Goal: Task Accomplishment & Management: Use online tool/utility

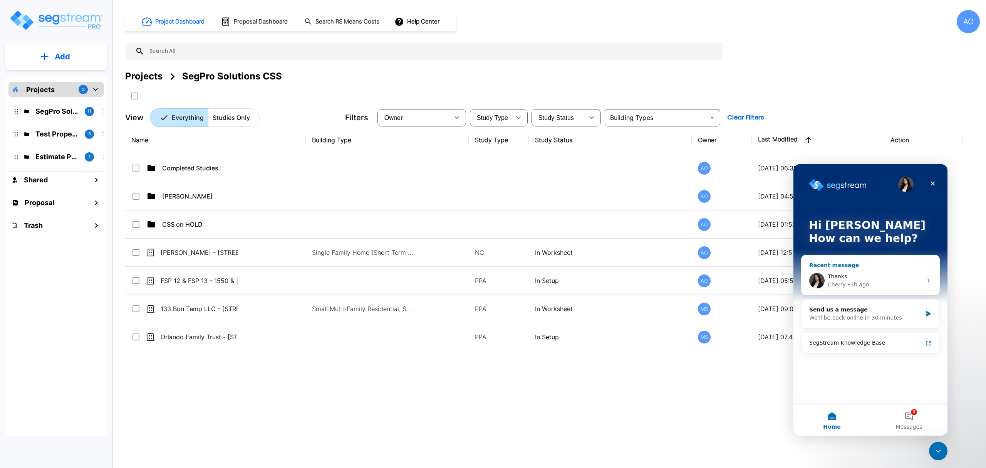
click at [858, 275] on div "Thanks." at bounding box center [875, 276] width 95 height 8
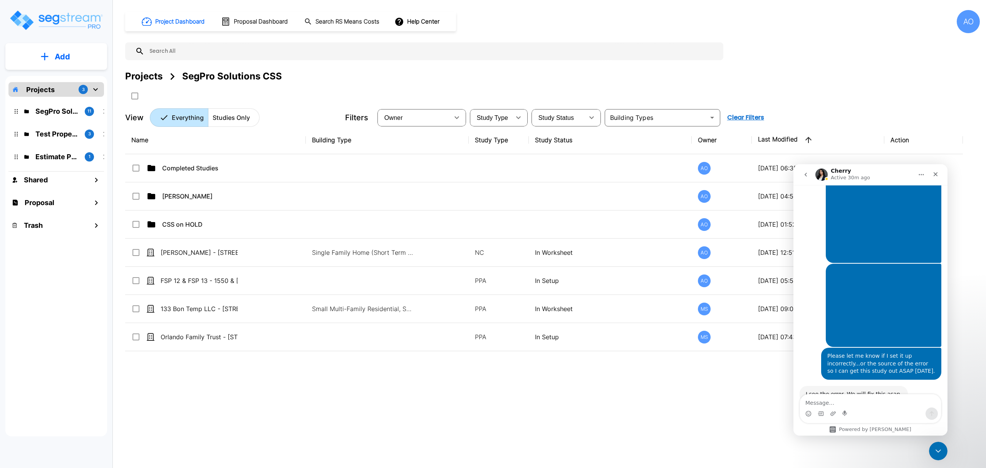
scroll to position [556, 0]
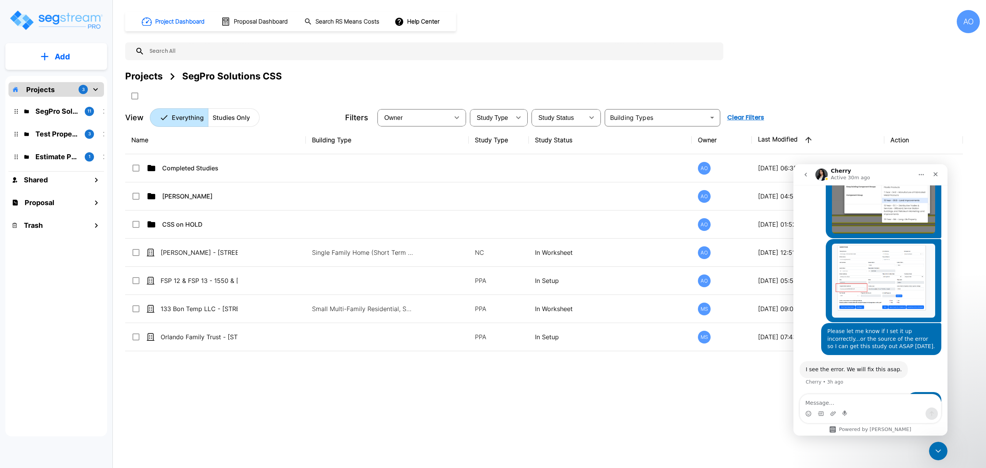
click at [863, 398] on textarea "Message…" at bounding box center [870, 400] width 141 height 13
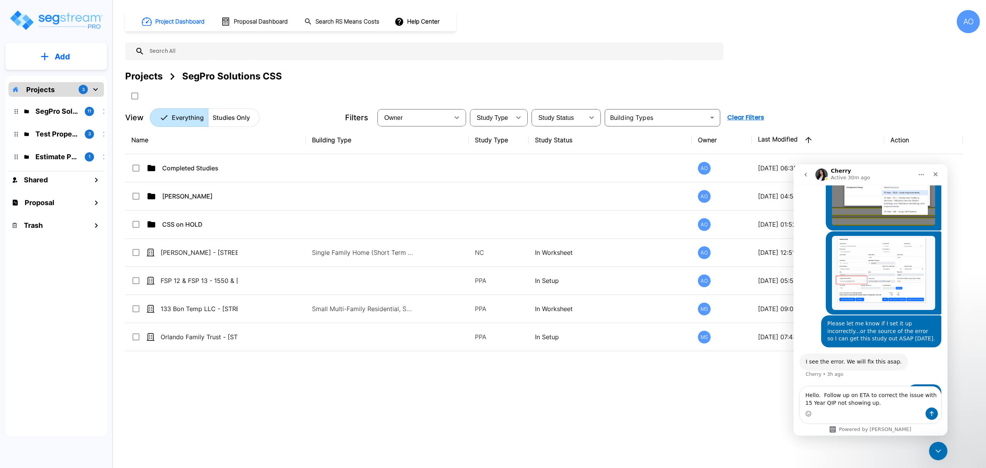
type textarea "Hello. Follow up on ETA to correct the issue with 15 Year QIP not showing up."
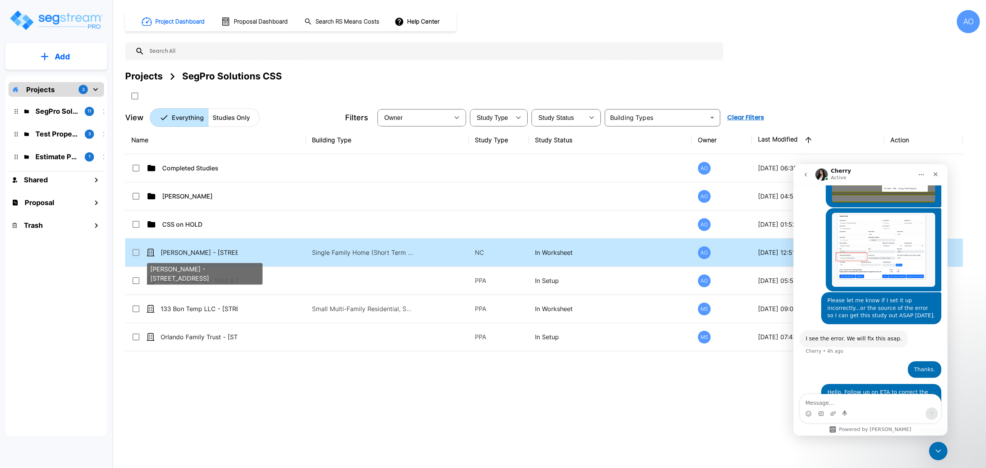
click at [212, 257] on p "[PERSON_NAME] - [STREET_ADDRESS]" at bounding box center [199, 252] width 77 height 9
checkbox input "true"
click at [212, 257] on p "[PERSON_NAME] - [STREET_ADDRESS]" at bounding box center [199, 252] width 77 height 9
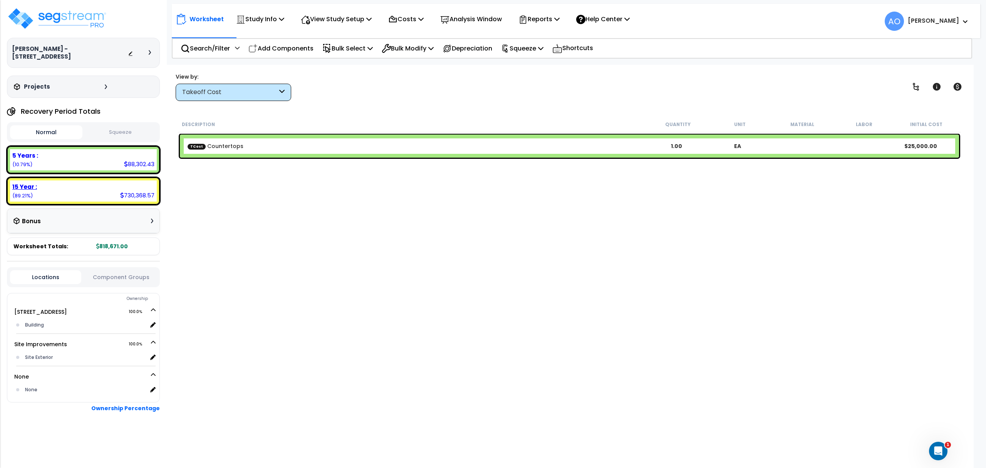
click at [66, 183] on div "15 Year :" at bounding box center [83, 187] width 142 height 8
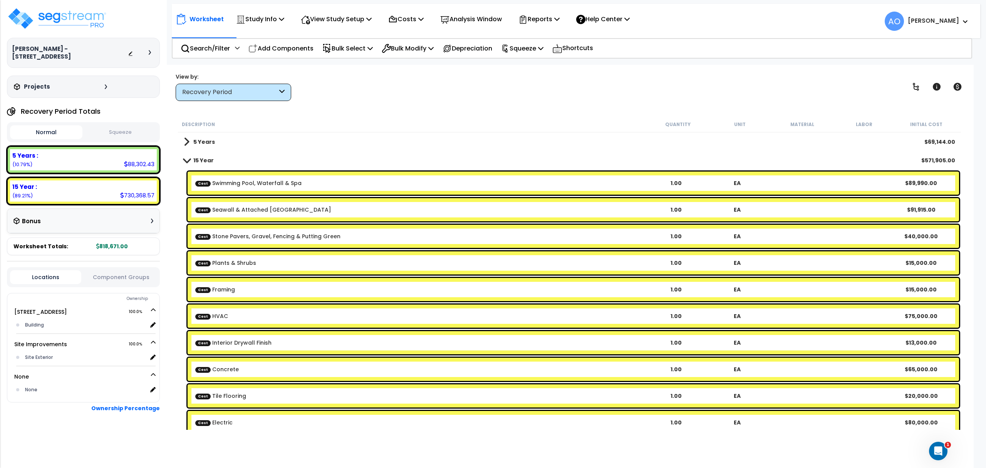
click at [250, 318] on b "Cost HVAC" at bounding box center [420, 316] width 450 height 8
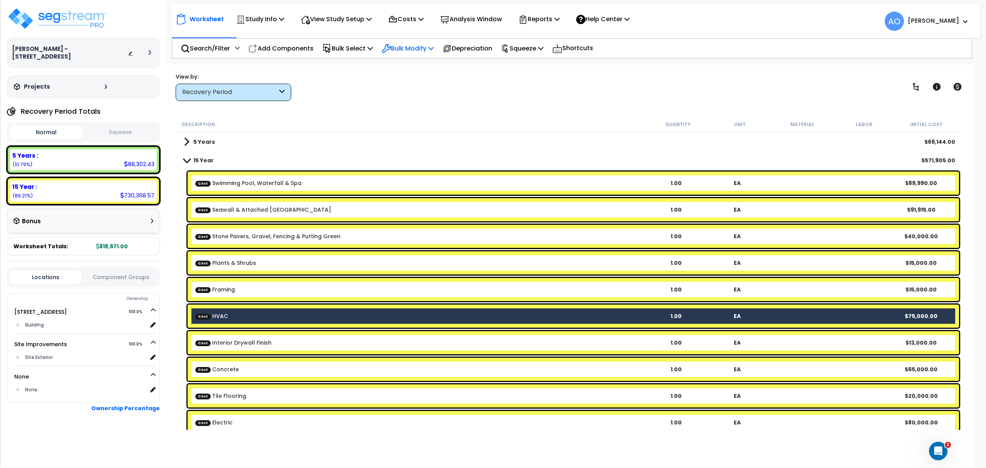
click at [391, 45] on icon at bounding box center [386, 48] width 9 height 9
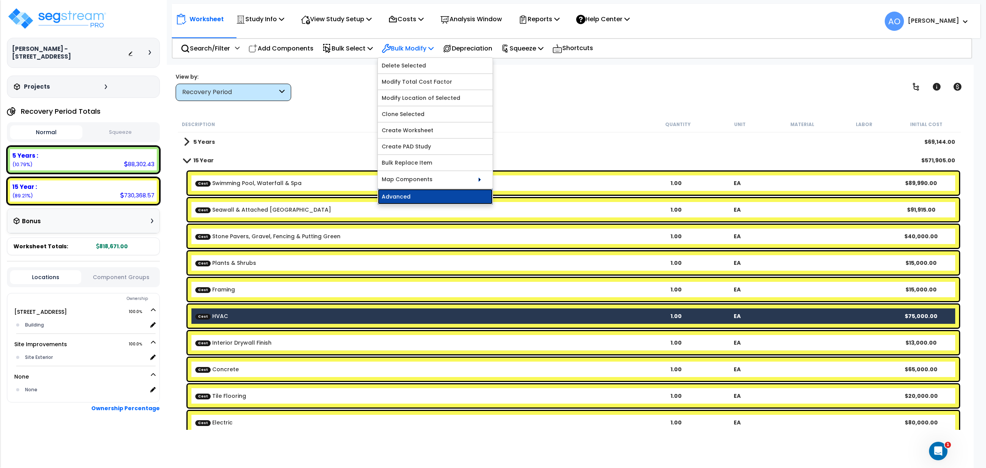
click at [406, 198] on link "Advanced" at bounding box center [435, 196] width 115 height 15
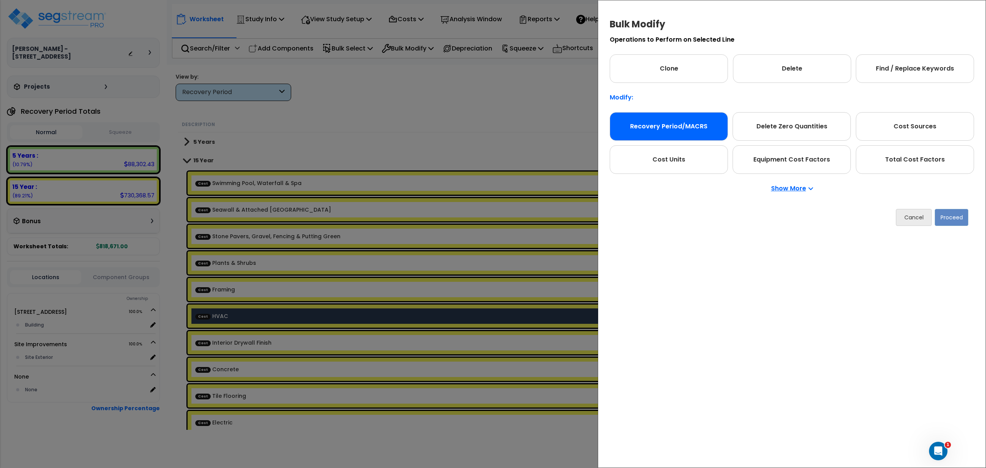
click at [683, 133] on div "Recovery Period/MACRS" at bounding box center [669, 126] width 118 height 29
click at [954, 218] on button "Proceed" at bounding box center [952, 217] width 34 height 17
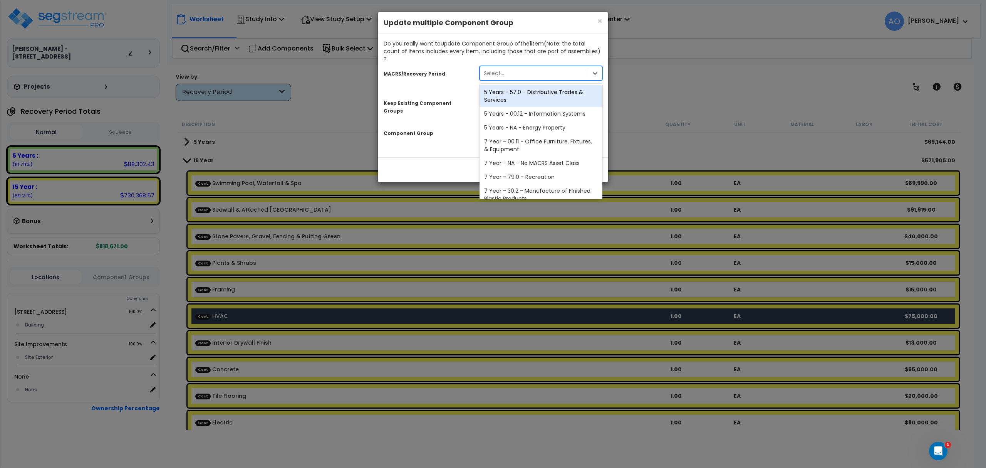
click at [509, 67] on div "Select..." at bounding box center [534, 73] width 108 height 12
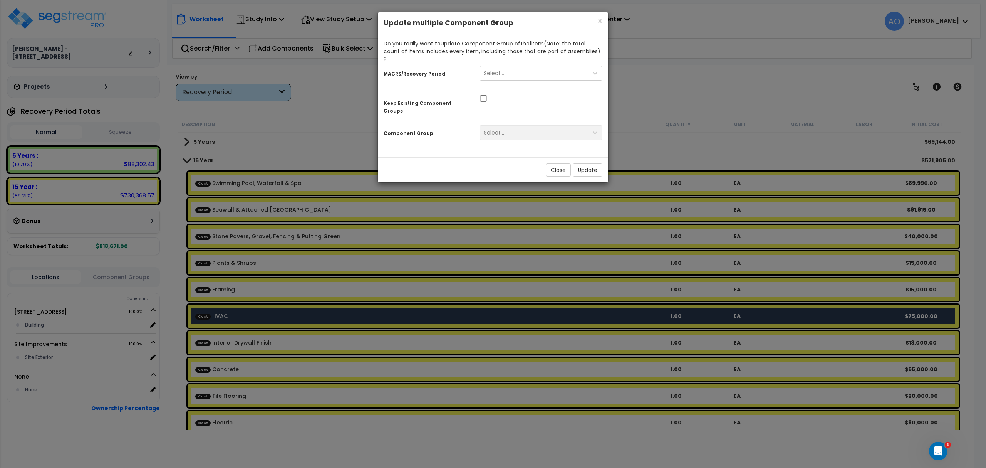
click at [472, 127] on div "Component Group Select..." at bounding box center [493, 134] width 230 height 24
click at [484, 95] on input "checkbox" at bounding box center [484, 98] width 8 height 7
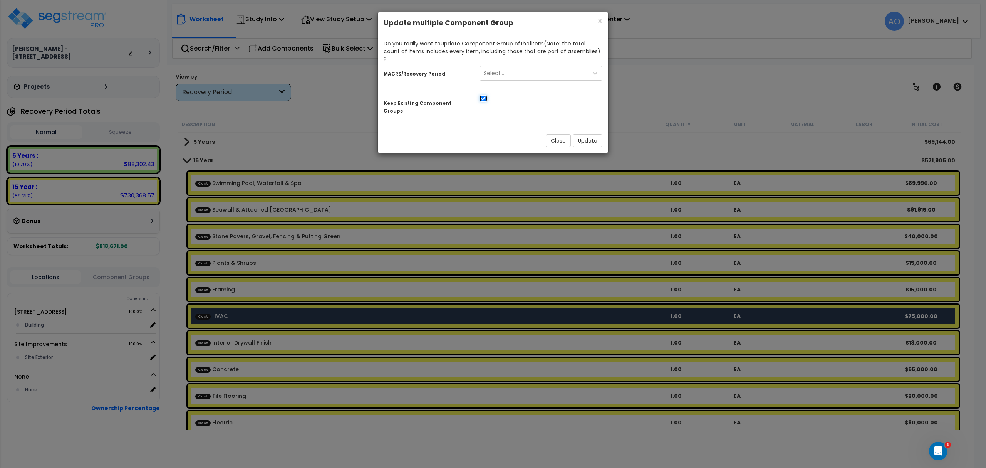
click at [484, 95] on input "checkbox" at bounding box center [484, 98] width 8 height 7
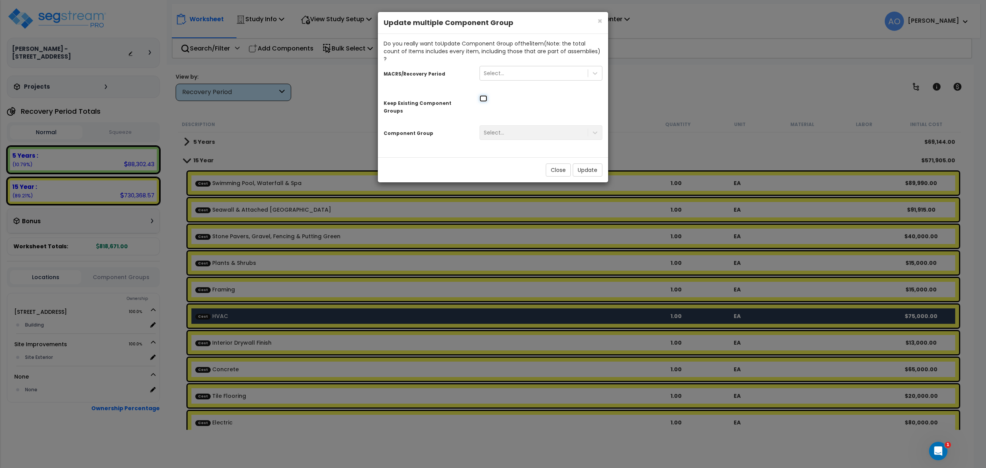
click at [484, 95] on input "checkbox" at bounding box center [484, 98] width 8 height 7
checkbox input "true"
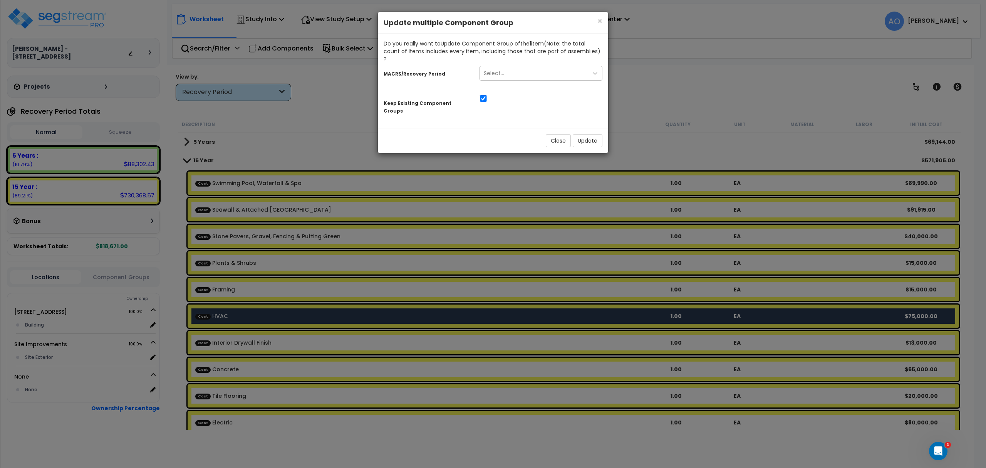
click at [506, 67] on div "Select..." at bounding box center [534, 73] width 108 height 12
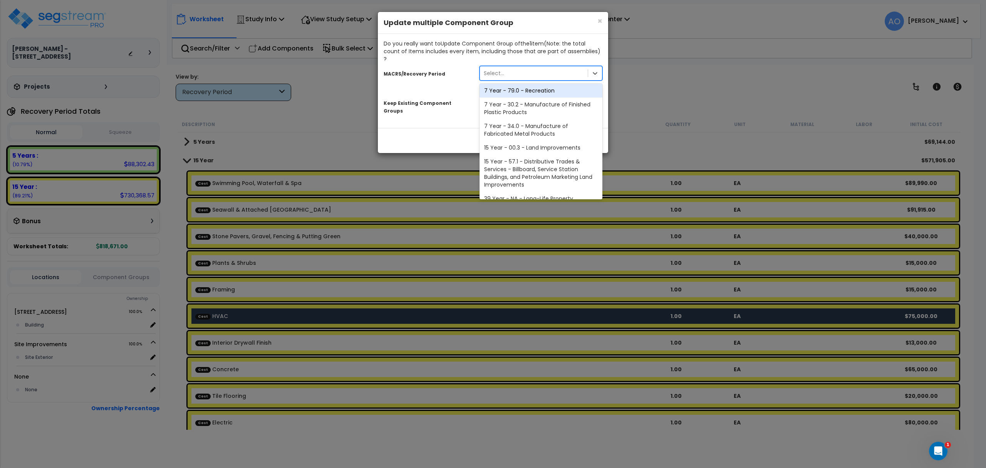
scroll to position [94, 0]
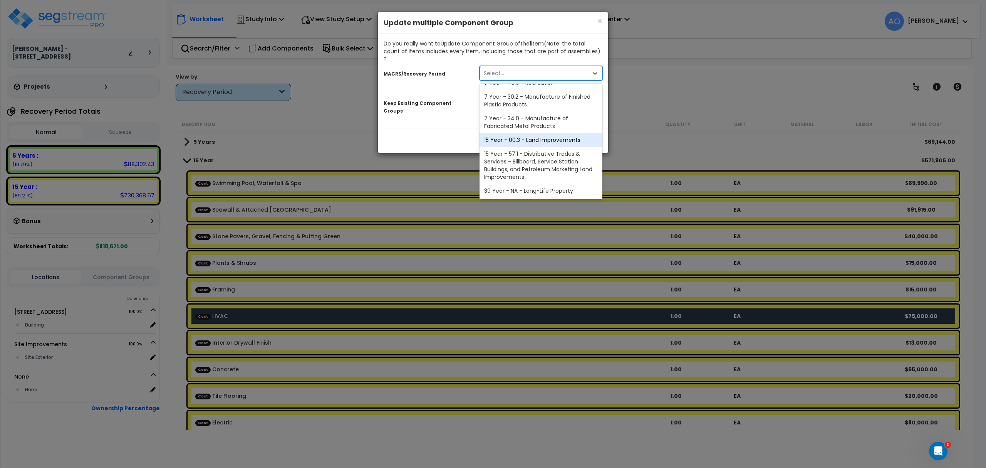
click at [447, 128] on div "Close Update" at bounding box center [493, 140] width 230 height 25
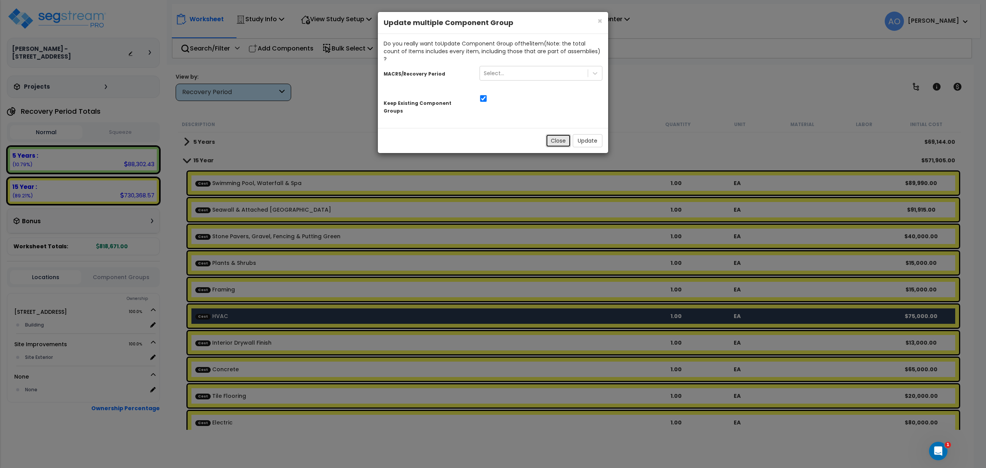
click at [559, 134] on button "Close" at bounding box center [558, 140] width 25 height 13
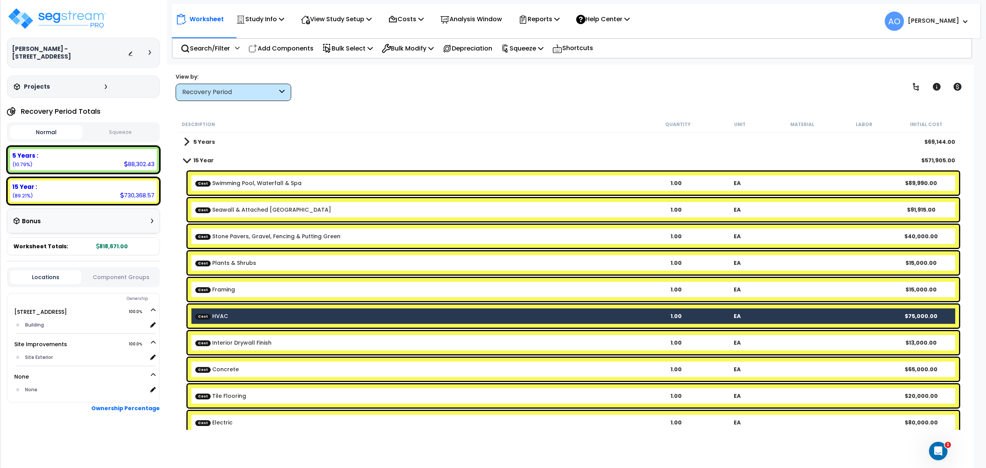
click at [499, 107] on div "Worksheet Study Info Study Setup Add Property Unit Template study Clone study AO" at bounding box center [569, 299] width 809 height 468
